Goal: Task Accomplishment & Management: Use online tool/utility

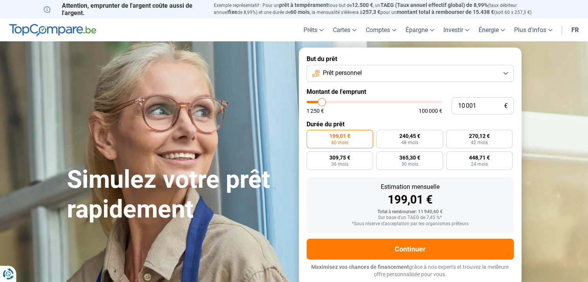
click at [322, 103] on input "range" at bounding box center [375, 102] width 136 height 2
type input "10000"
radio input "true"
drag, startPoint x: 478, startPoint y: 105, endPoint x: 421, endPoint y: 101, distance: 56.6
click at [421, 101] on div "10 001 € 1 250 € 100 000 €" at bounding box center [410, 105] width 207 height 17
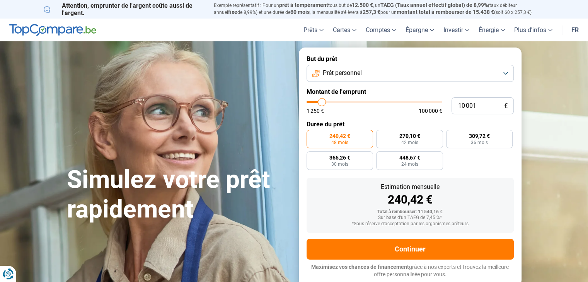
type input "10000"
radio input "false"
click at [474, 108] on input "10 001" at bounding box center [483, 105] width 62 height 17
type input "1"
type input "1250"
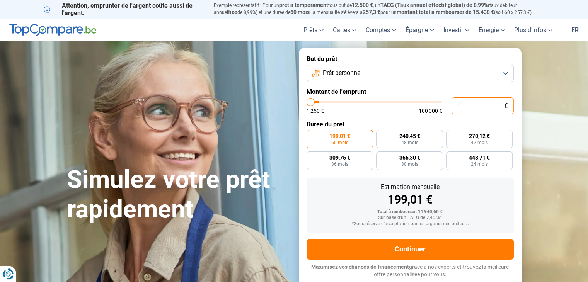
type input "12"
type input "1250"
type input "120"
type input "1250"
type input "1 205"
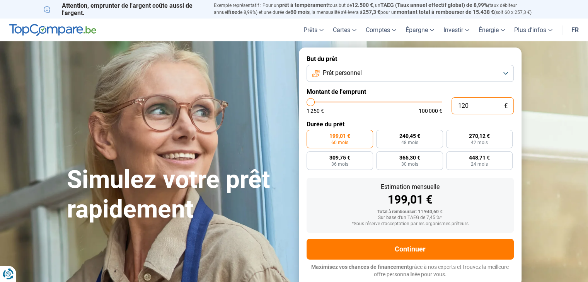
type input "1250"
type input "12 051"
type input "12000"
type input "12 051"
type input "12000"
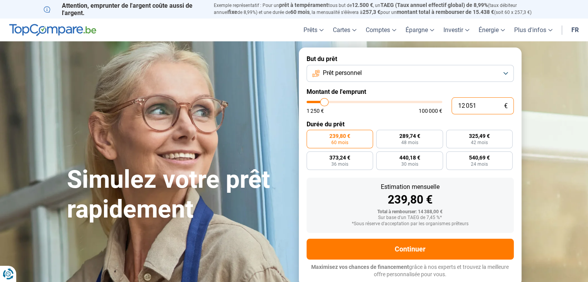
type input "12 051"
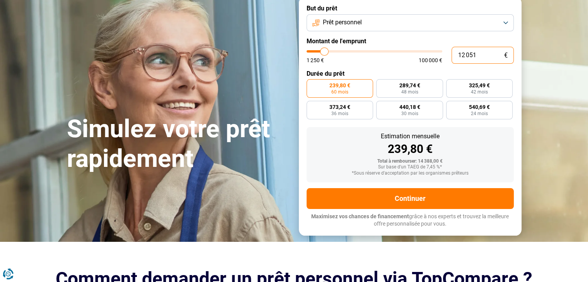
scroll to position [39, 0]
